Goal: Information Seeking & Learning: Learn about a topic

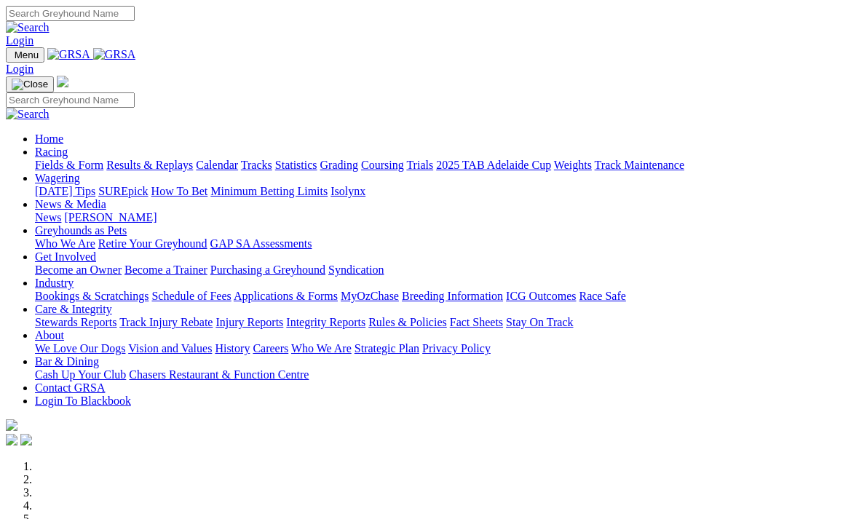
click at [75, 159] on link "Fields & Form" at bounding box center [69, 165] width 68 height 12
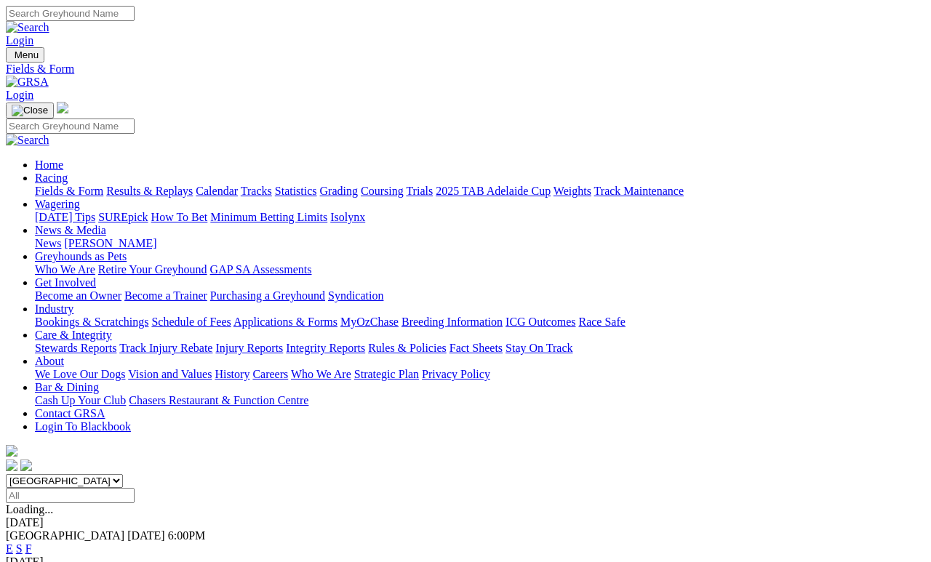
click at [433, 185] on link "Trials" at bounding box center [419, 191] width 27 height 12
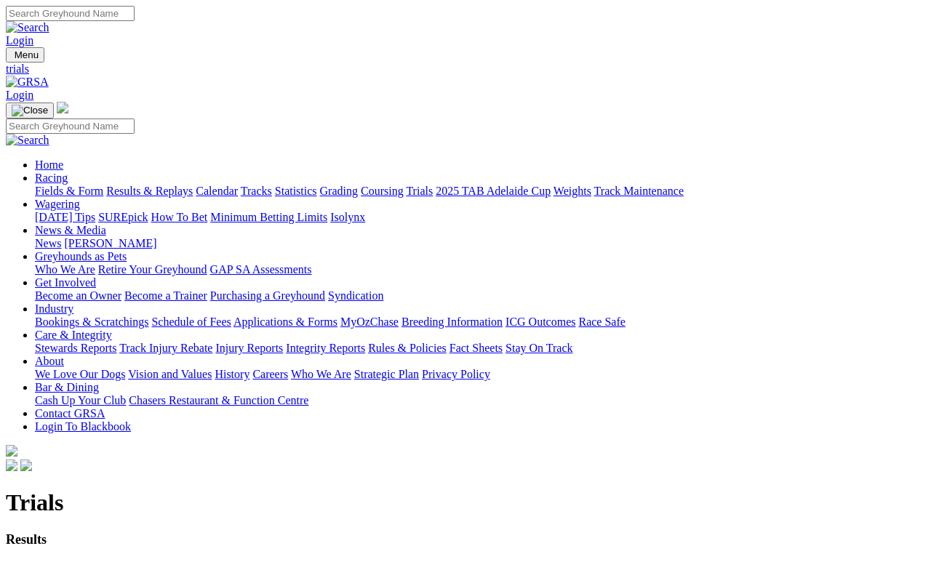
scroll to position [7, 0]
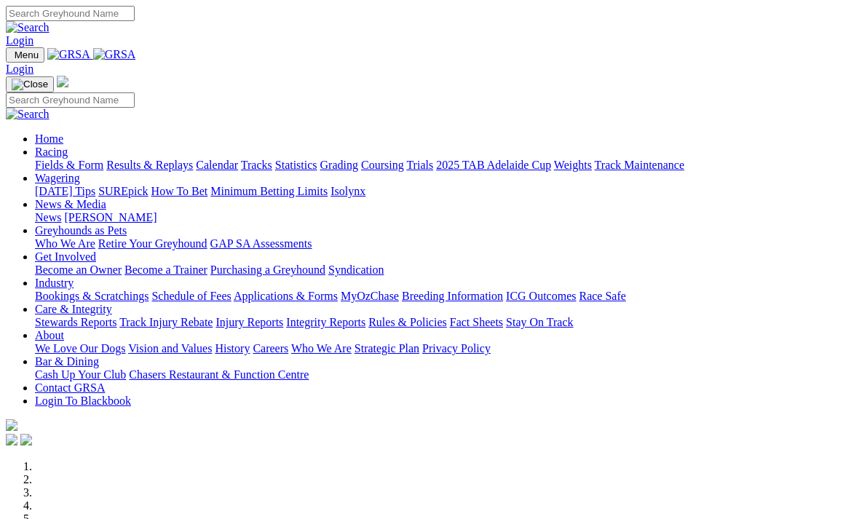
click at [68, 146] on link "Racing" at bounding box center [51, 152] width 33 height 12
click at [64, 159] on link "Fields & Form" at bounding box center [69, 165] width 68 height 12
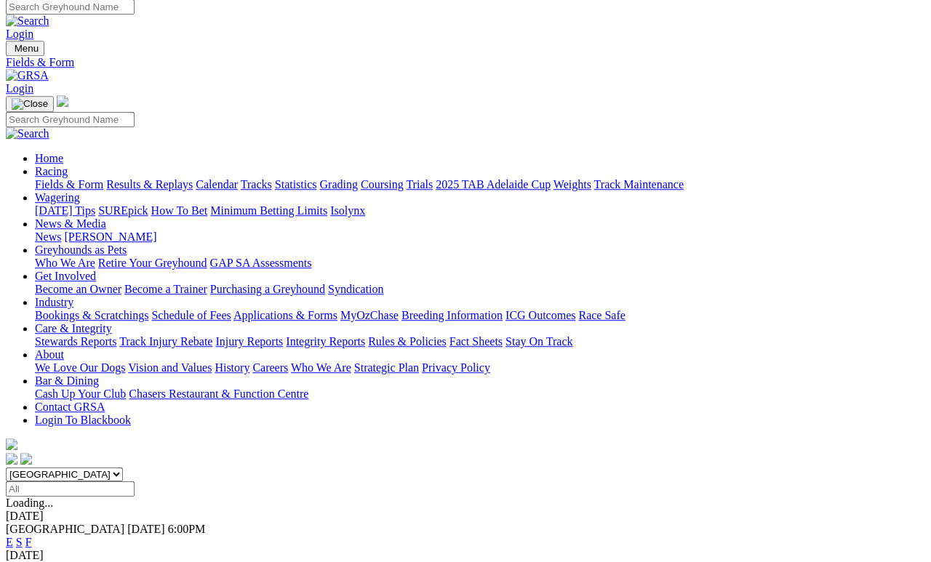
scroll to position [7, 0]
click at [32, 518] on link "F" at bounding box center [28, 542] width 7 height 12
